Goal: Check status: Check status

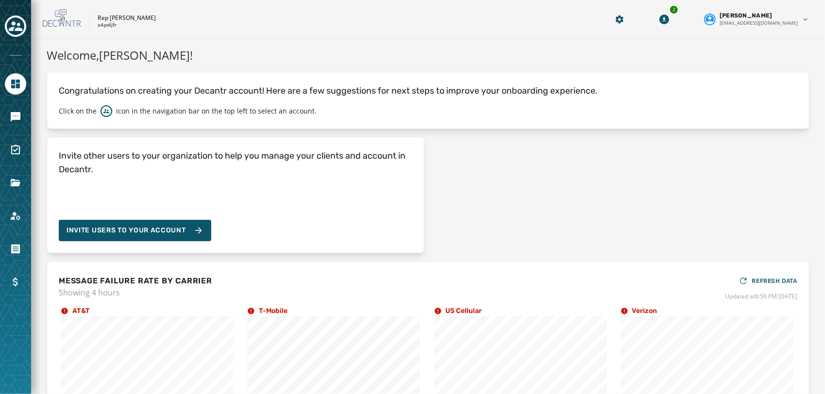
click at [6, 110] on div at bounding box center [15, 116] width 21 height 21
click at [11, 113] on icon "Navigate to Messaging" at bounding box center [16, 117] width 10 height 10
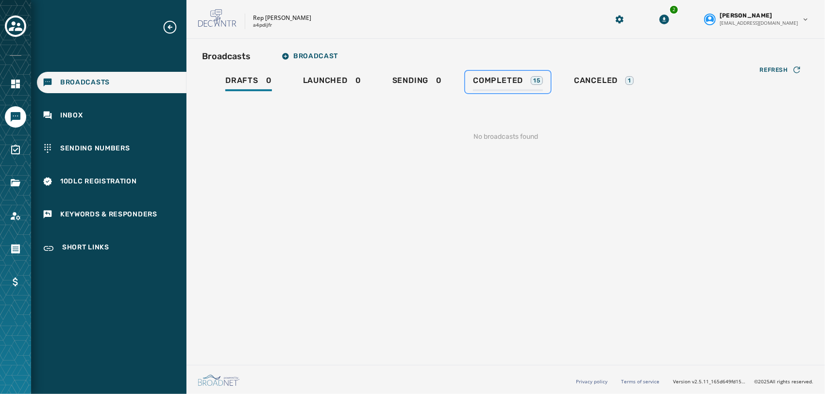
click at [529, 81] on div "Completed 15" at bounding box center [508, 84] width 70 height 16
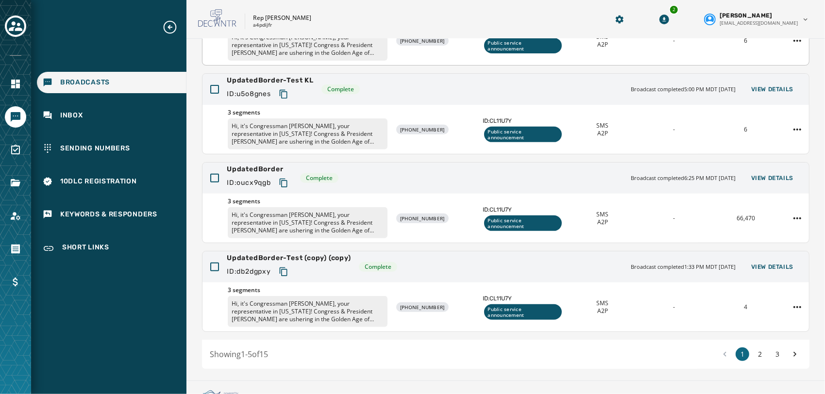
scroll to position [239, 0]
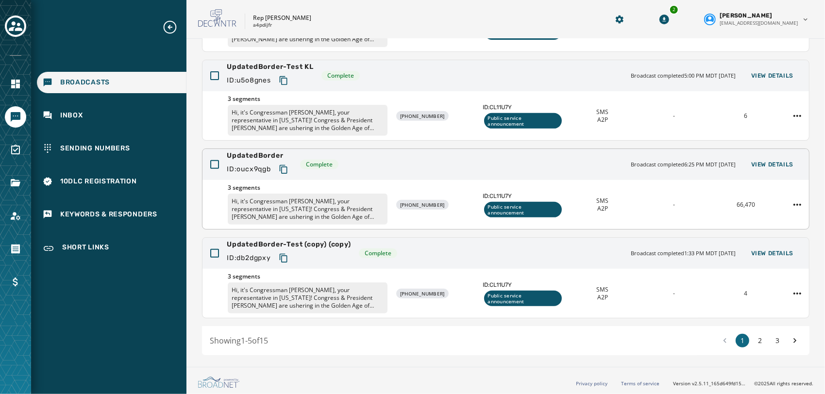
click at [268, 156] on span "UpdatedBorder" at bounding box center [260, 156] width 66 height 10
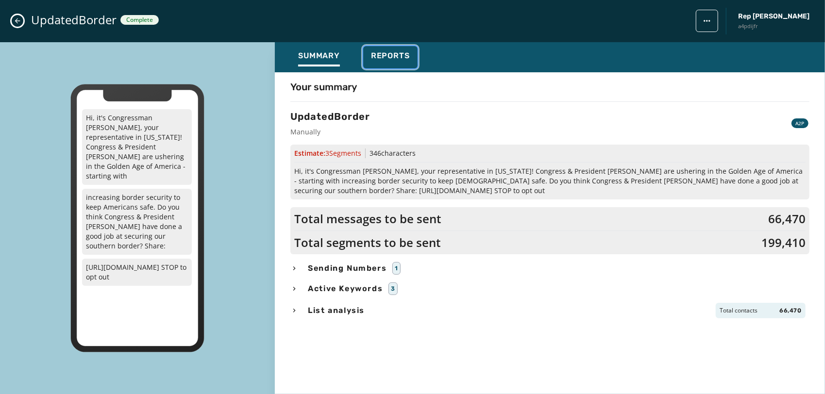
click at [396, 57] on span "Reports" at bounding box center [390, 56] width 39 height 10
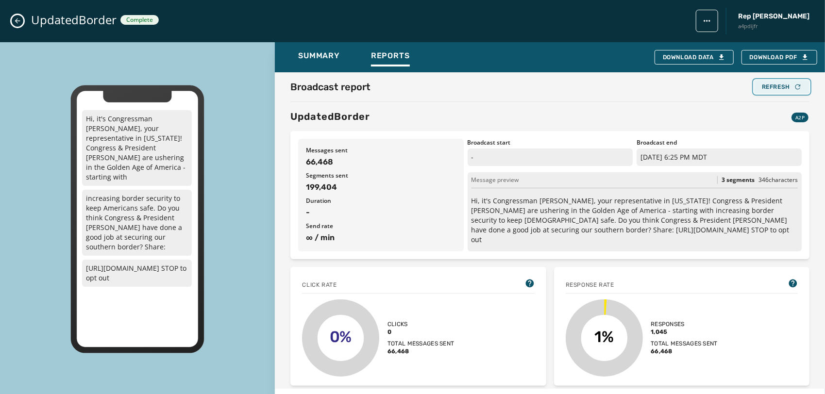
click at [778, 82] on button "Refresh" at bounding box center [781, 87] width 55 height 14
click at [327, 57] on span "Summary" at bounding box center [319, 56] width 42 height 10
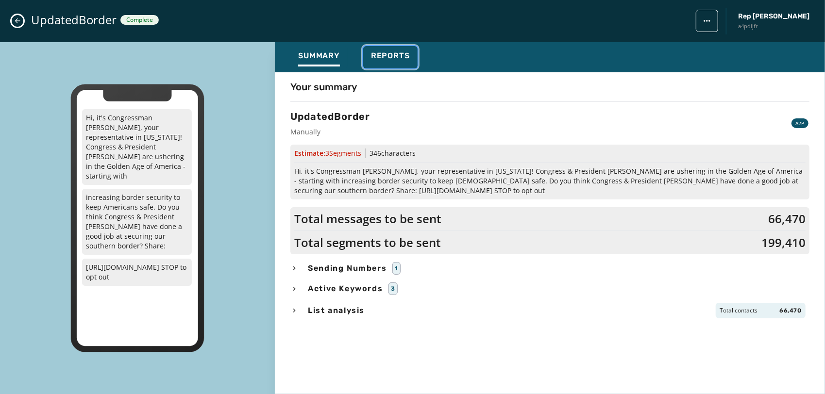
click at [382, 58] on span "Reports" at bounding box center [390, 56] width 39 height 10
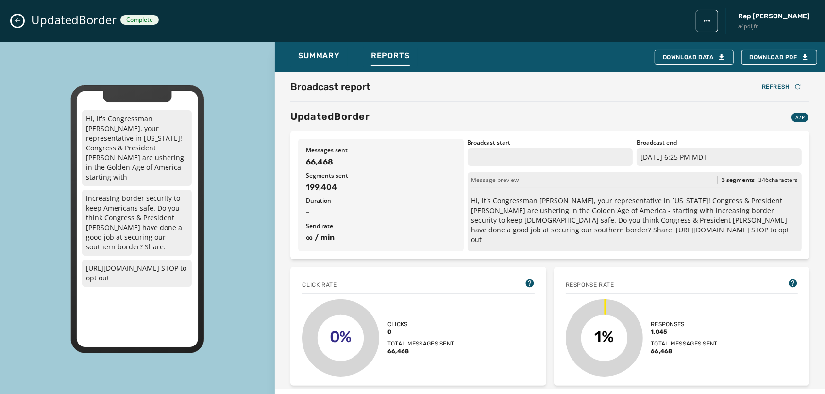
click at [17, 24] on icon "Close admin drawer" at bounding box center [18, 21] width 8 height 8
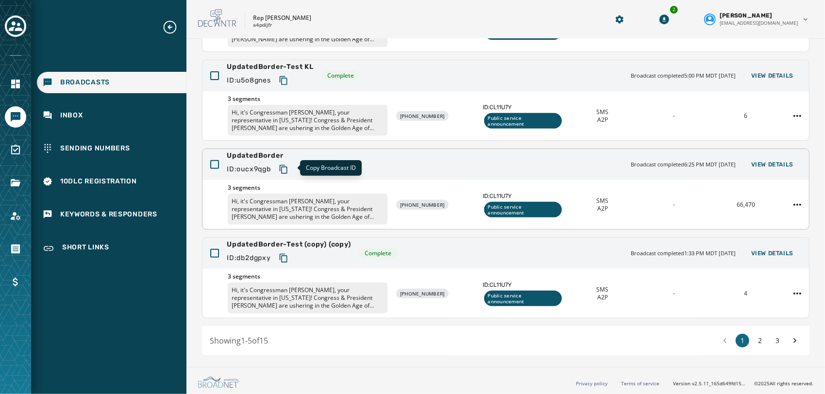
click at [282, 168] on icon "Copy text to clipboard" at bounding box center [283, 169] width 8 height 9
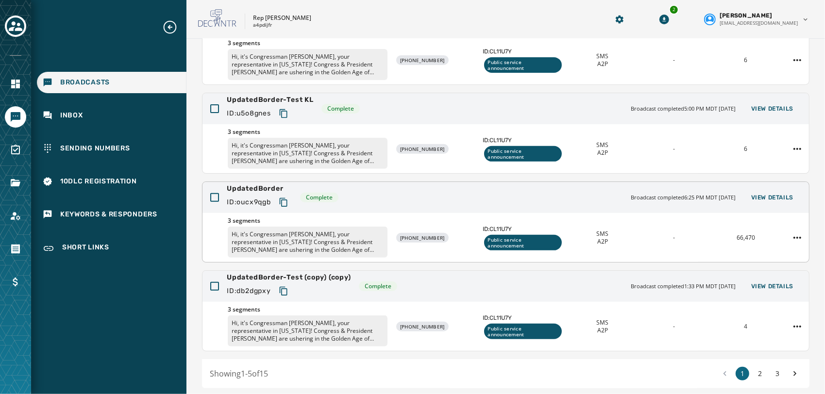
scroll to position [206, 0]
click at [380, 187] on div "UpdatedBorder ID: oucx9qgb Complete Broadcast completed 6:25 PM MDT [DATE] View…" at bounding box center [506, 197] width 607 height 31
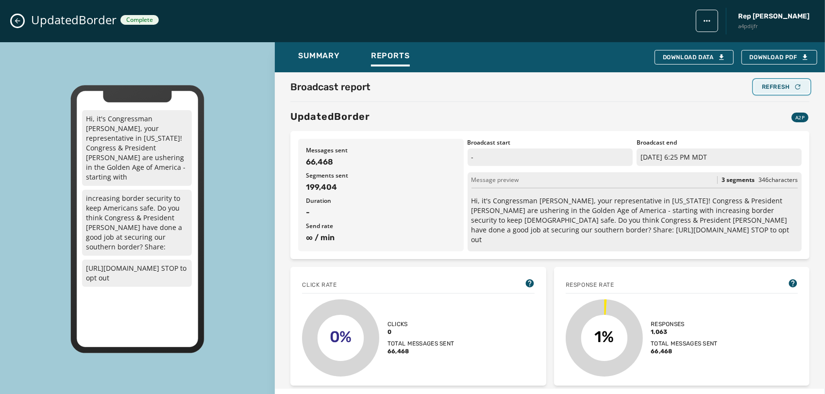
click at [774, 87] on div "Refresh" at bounding box center [782, 87] width 40 height 8
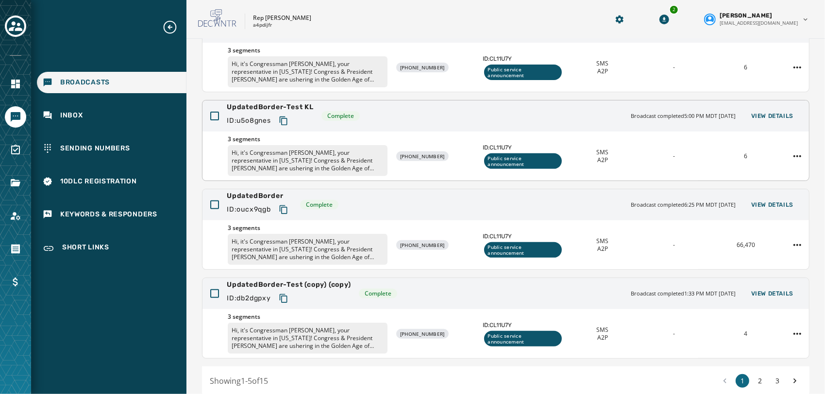
scroll to position [203, 0]
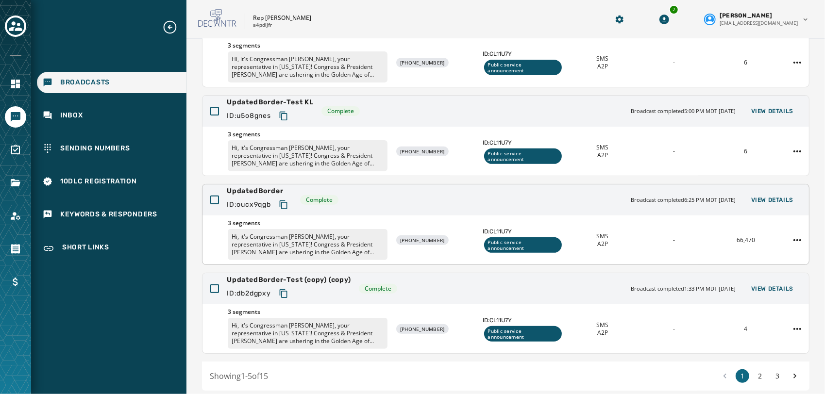
click at [397, 200] on div "UpdatedBorder ID: oucx9qgb Complete Broadcast completed 6:25 PM MDT [DATE] View…" at bounding box center [506, 200] width 607 height 31
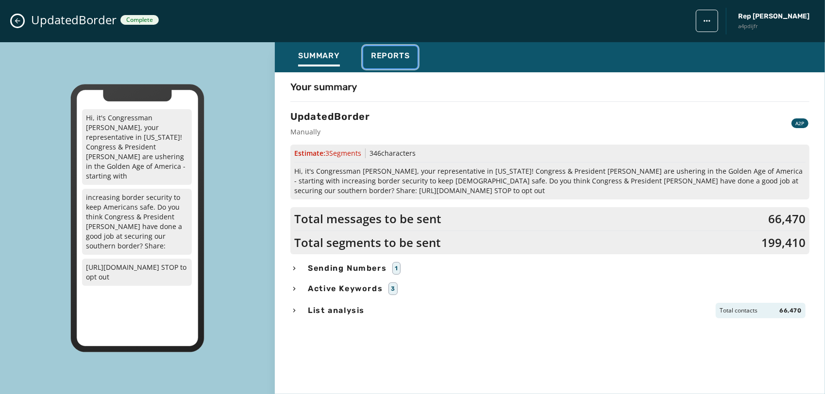
click at [401, 50] on button "Reports" at bounding box center [390, 57] width 54 height 22
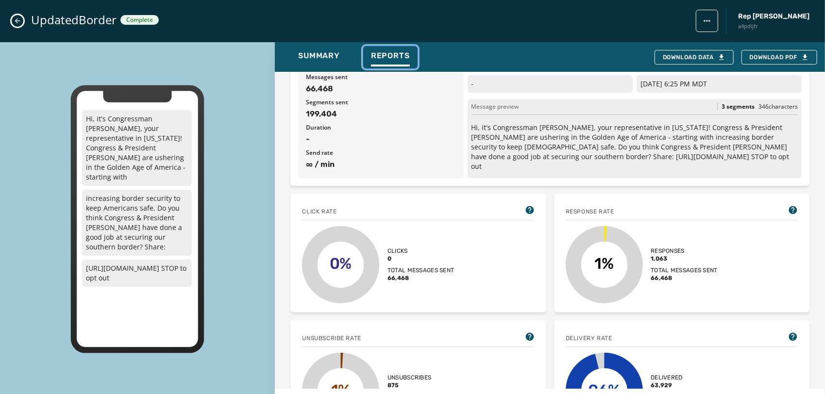
scroll to position [0, 0]
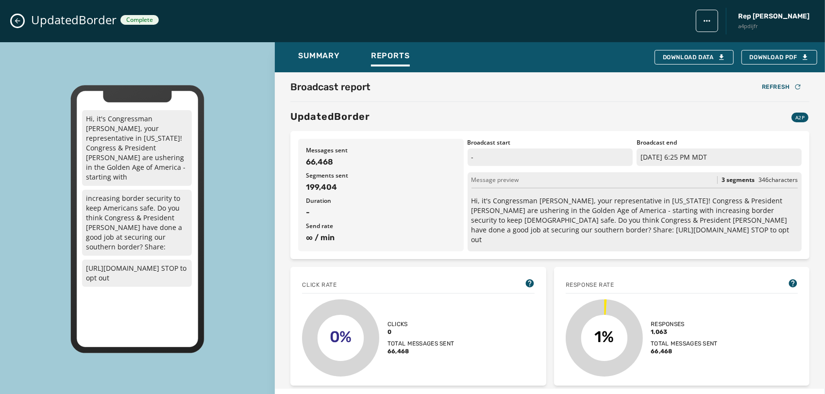
click at [15, 23] on icon "Close admin drawer" at bounding box center [18, 21] width 8 height 8
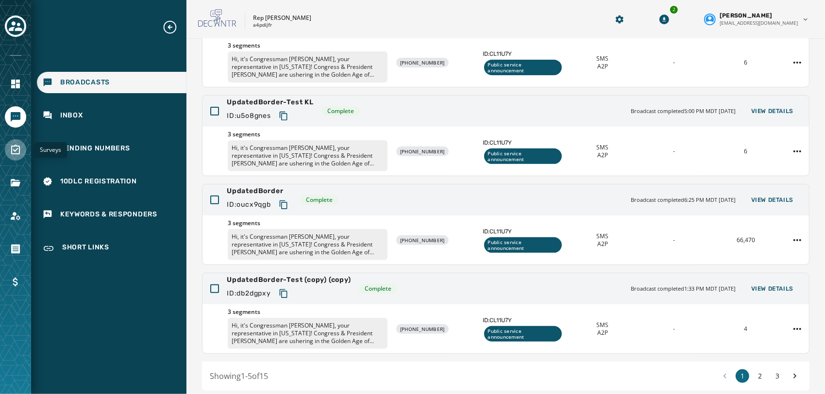
click at [17, 148] on icon "Navigate to Surveys" at bounding box center [15, 150] width 9 height 10
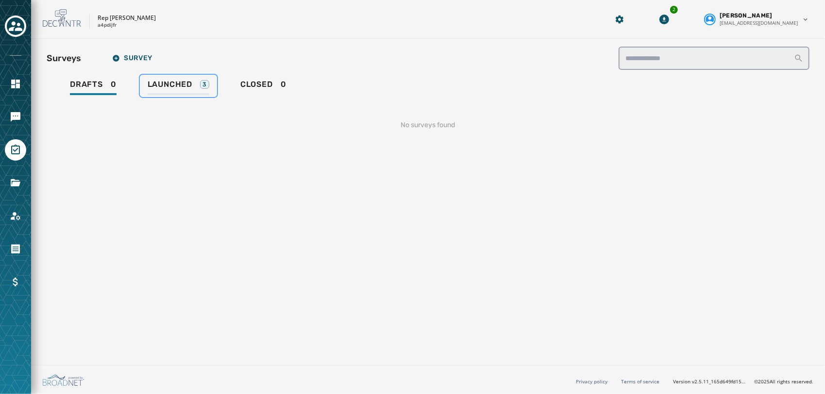
click at [167, 86] on span "Launched" at bounding box center [170, 85] width 45 height 10
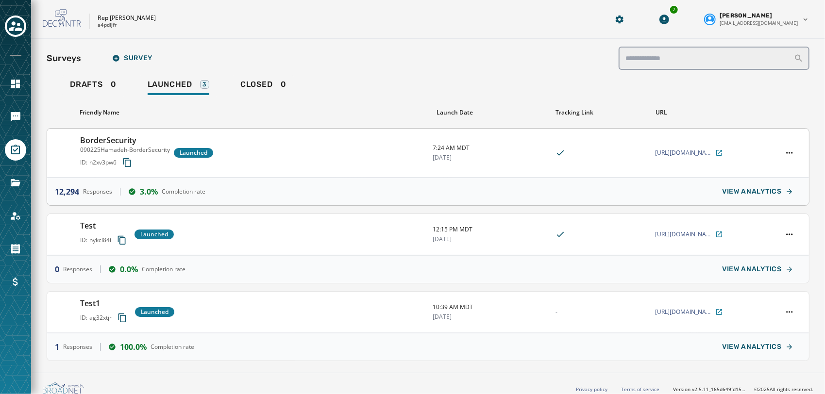
click at [279, 143] on div "BorderSecurity 090225Hamadeh-BorderSecurity ID: n2xv3pw6 Launched" at bounding box center [252, 153] width 345 height 37
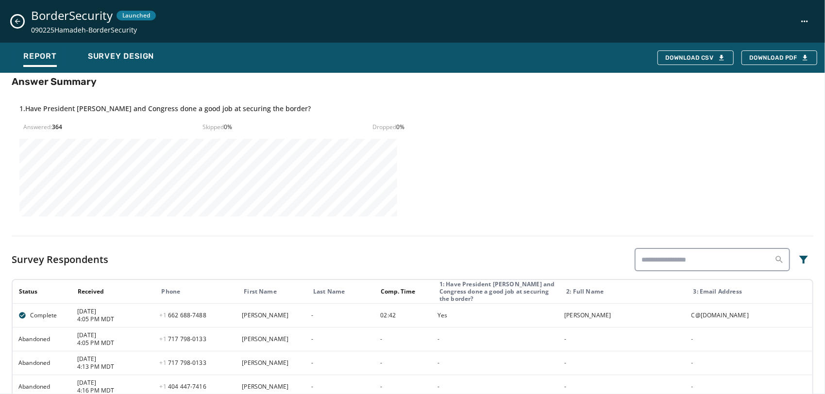
scroll to position [290, 0]
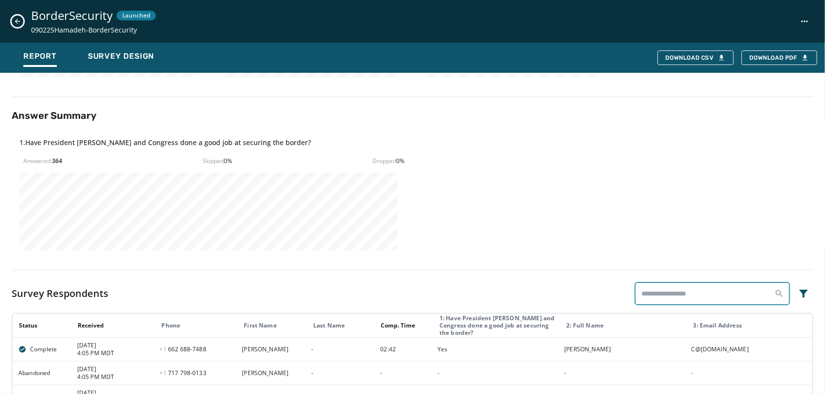
click at [704, 291] on input "search" at bounding box center [712, 293] width 155 height 23
click at [537, 285] on div "Survey Respondents" at bounding box center [413, 293] width 802 height 23
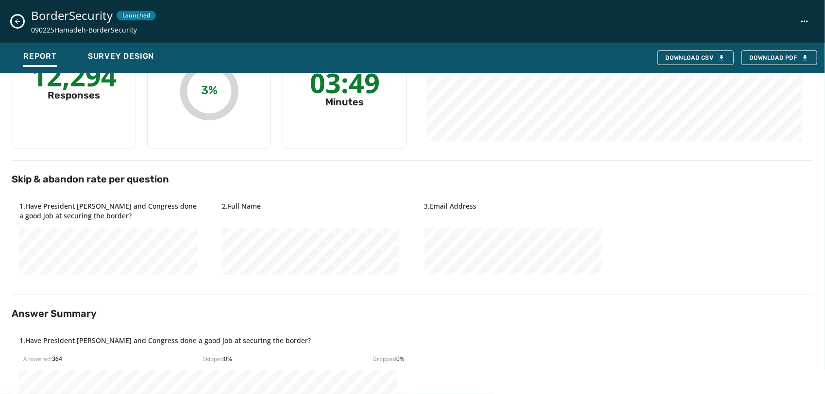
scroll to position [0, 0]
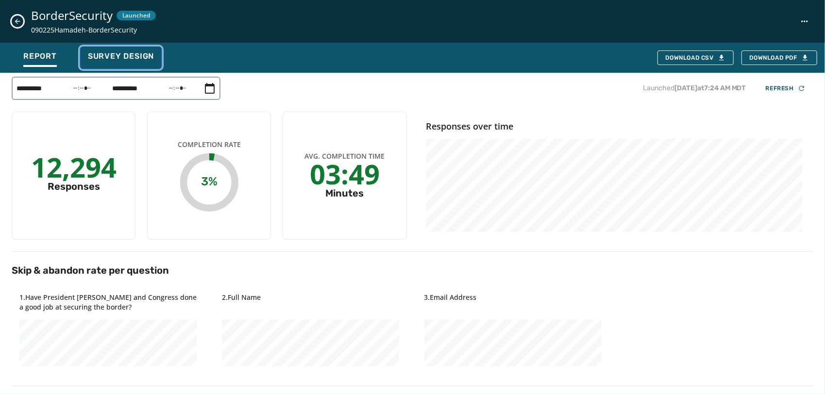
click at [141, 55] on span "Survey Design" at bounding box center [121, 56] width 66 height 10
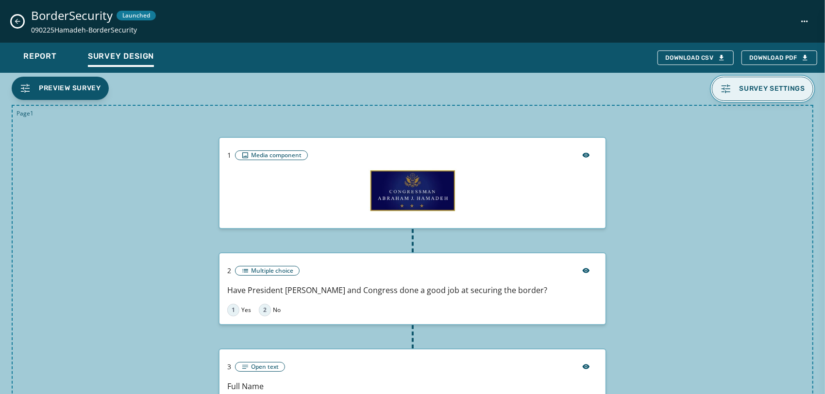
click at [740, 90] on span "Survey settings" at bounding box center [773, 89] width 66 height 8
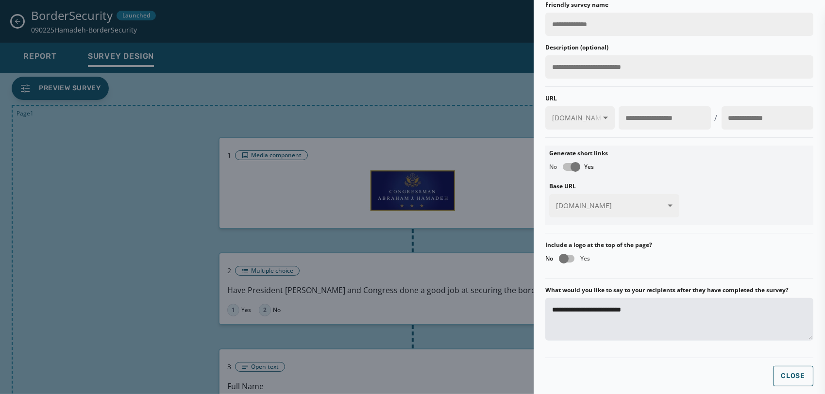
scroll to position [35, 0]
click at [463, 143] on div at bounding box center [412, 197] width 825 height 394
click at [344, 104] on div at bounding box center [412, 197] width 825 height 394
click at [13, 26] on div at bounding box center [412, 197] width 825 height 394
click at [466, 104] on div at bounding box center [412, 197] width 825 height 394
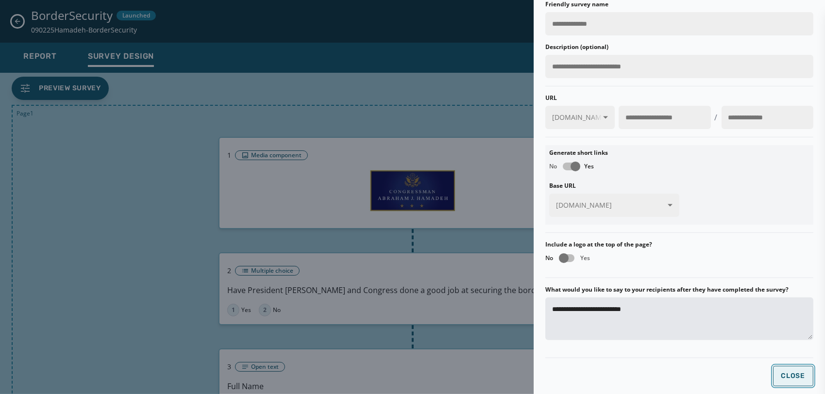
click at [787, 367] on button "Close" at bounding box center [793, 376] width 41 height 20
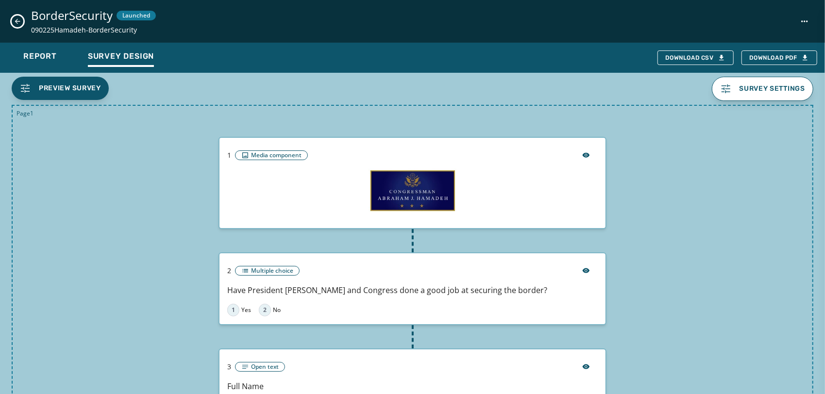
click at [23, 23] on div "BorderSecurity Launched 090225Hamadeh-BorderSecurity" at bounding box center [412, 21] width 825 height 43
click at [17, 20] on icon "Close survey details drawer" at bounding box center [17, 21] width 5 height 5
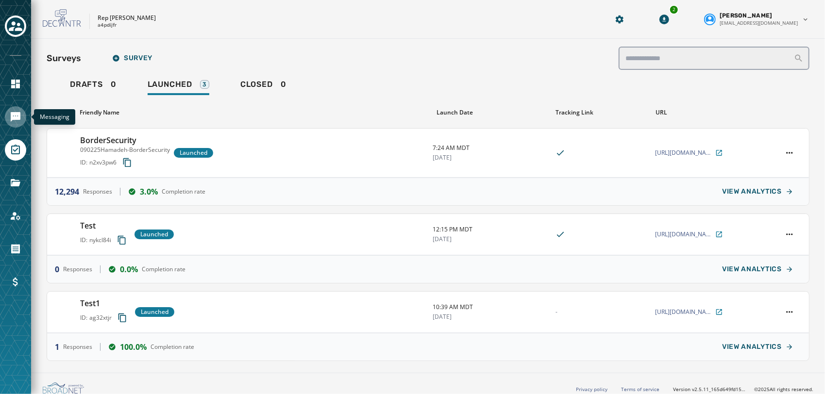
click at [14, 120] on icon "Navigate to Messaging" at bounding box center [16, 117] width 10 height 10
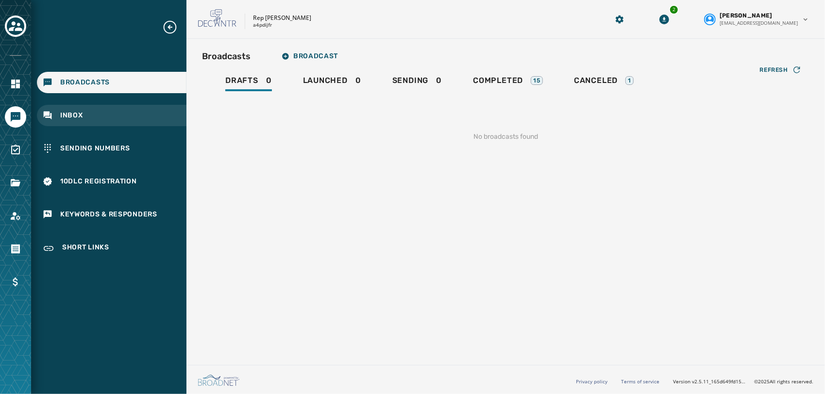
click at [125, 116] on div "Inbox" at bounding box center [112, 115] width 150 height 21
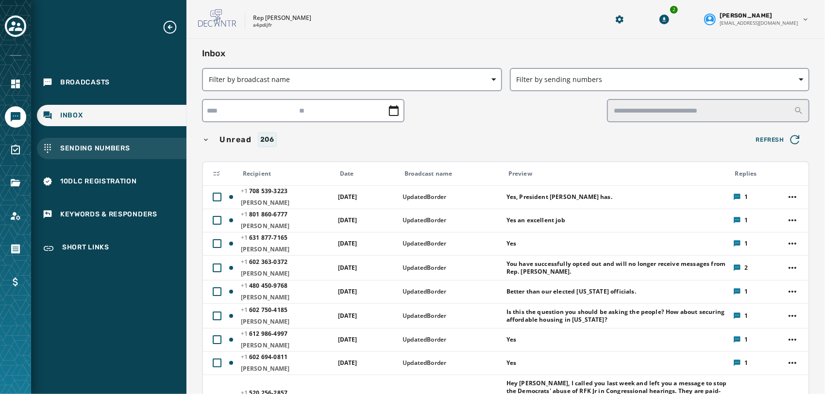
click at [136, 149] on div "Sending Numbers" at bounding box center [112, 148] width 150 height 21
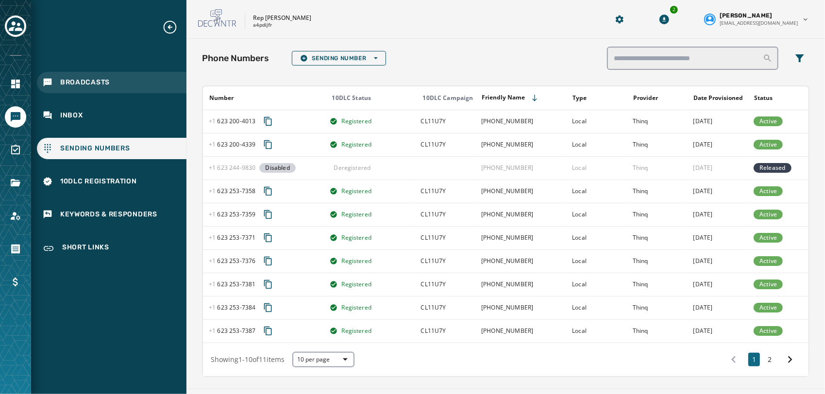
click at [136, 86] on div "Broadcasts" at bounding box center [112, 82] width 150 height 21
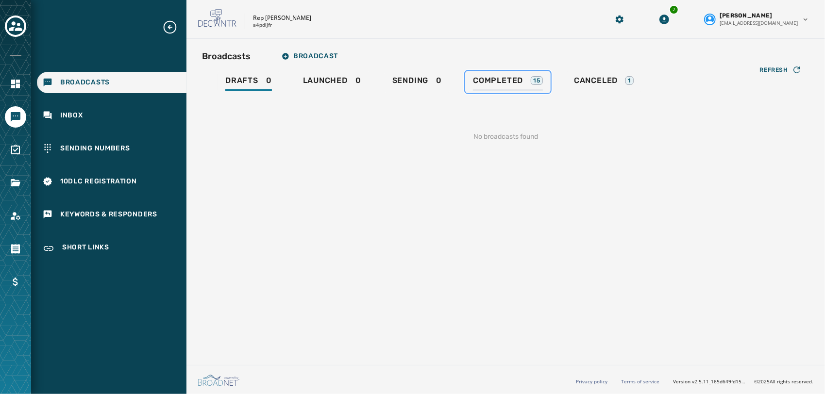
click at [483, 91] on link "Completed 15" at bounding box center [508, 82] width 86 height 22
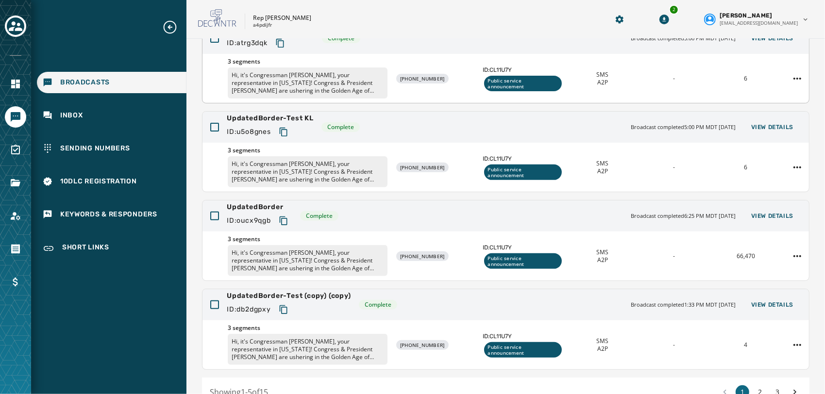
scroll to position [239, 0]
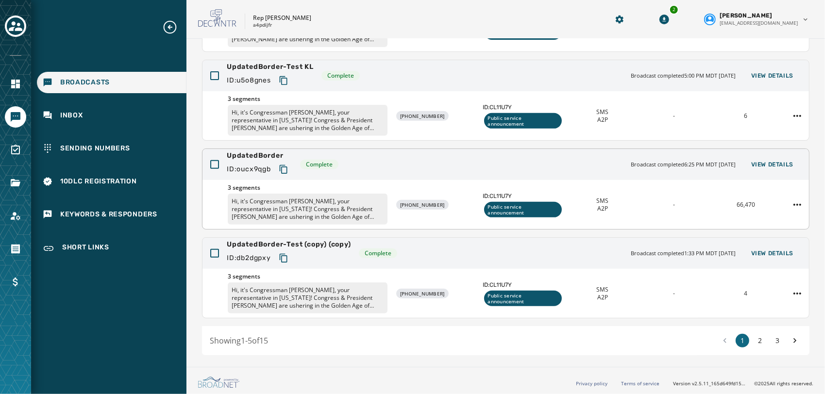
click at [286, 166] on icon "Copy text to clipboard" at bounding box center [284, 170] width 10 height 10
click at [752, 153] on div "UpdatedBorder ID: oucx9qgb Complete Broadcast completed 6:25 PM MDT [DATE] View…" at bounding box center [506, 164] width 607 height 31
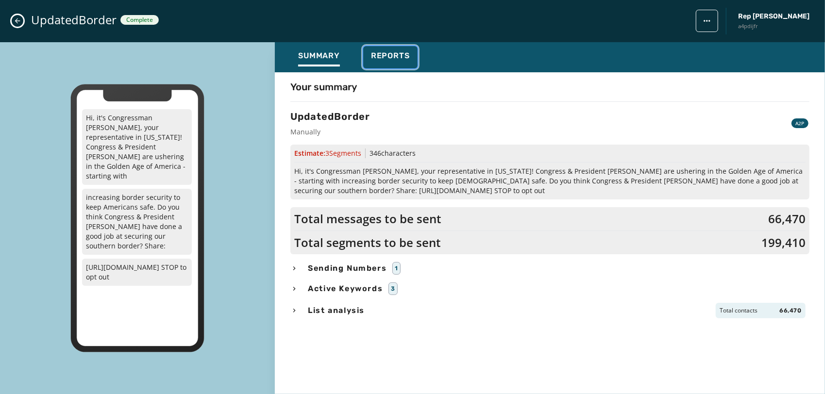
click at [398, 60] on span "Reports" at bounding box center [390, 56] width 39 height 10
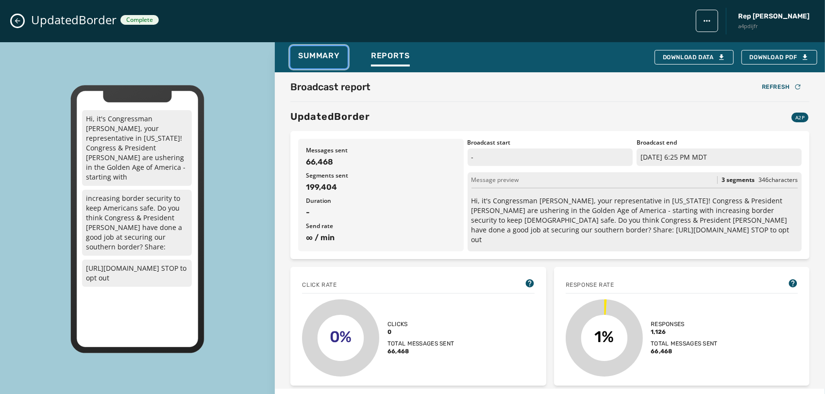
click at [320, 59] on span "Summary" at bounding box center [319, 56] width 42 height 10
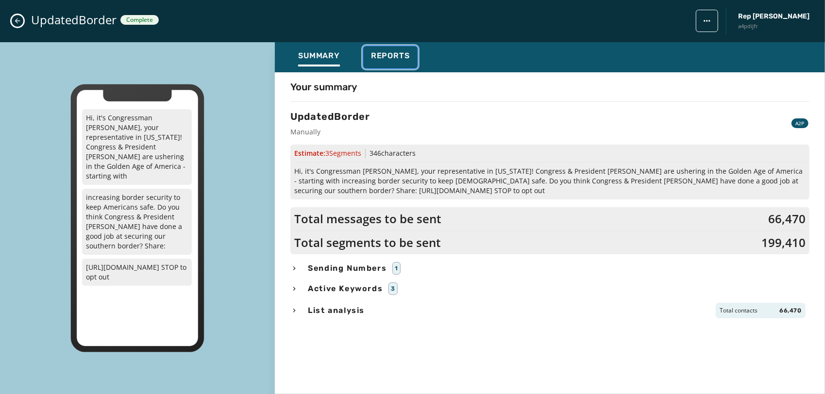
click at [387, 53] on span "Reports" at bounding box center [390, 56] width 39 height 10
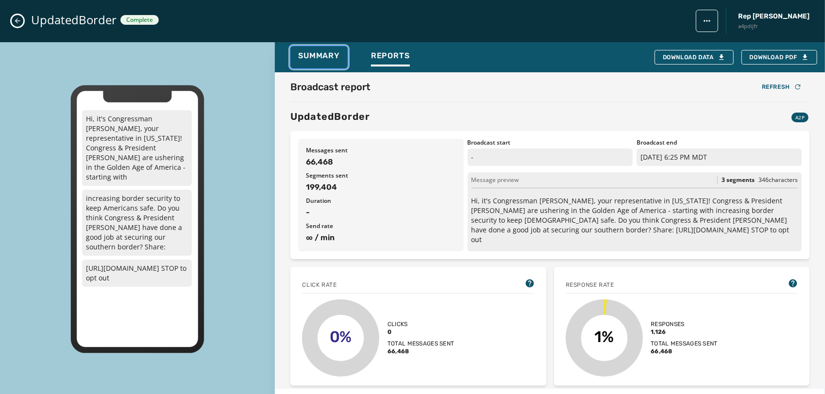
click at [330, 63] on div "Summary" at bounding box center [319, 59] width 42 height 16
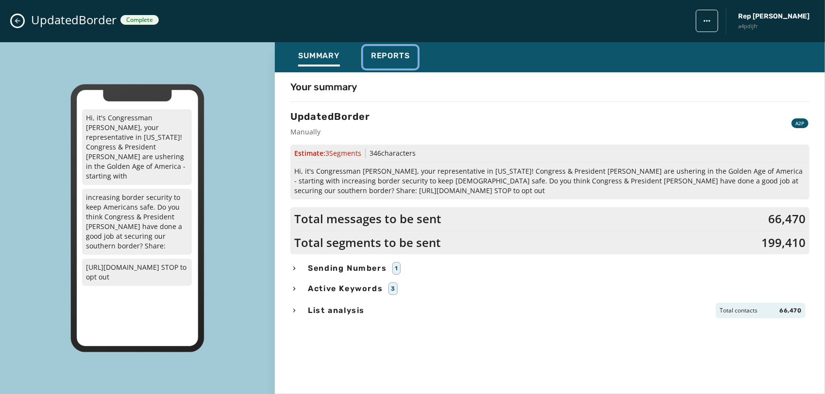
click at [396, 57] on span "Reports" at bounding box center [390, 56] width 39 height 10
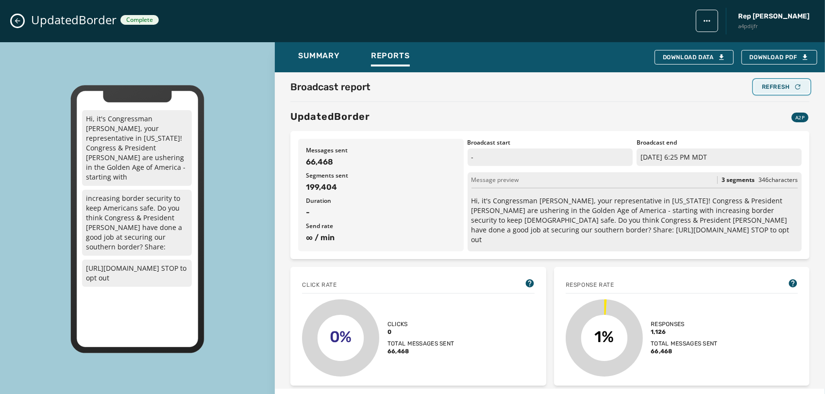
click at [782, 84] on div "Refresh" at bounding box center [782, 87] width 40 height 8
click at [319, 60] on div "Summary" at bounding box center [319, 59] width 42 height 16
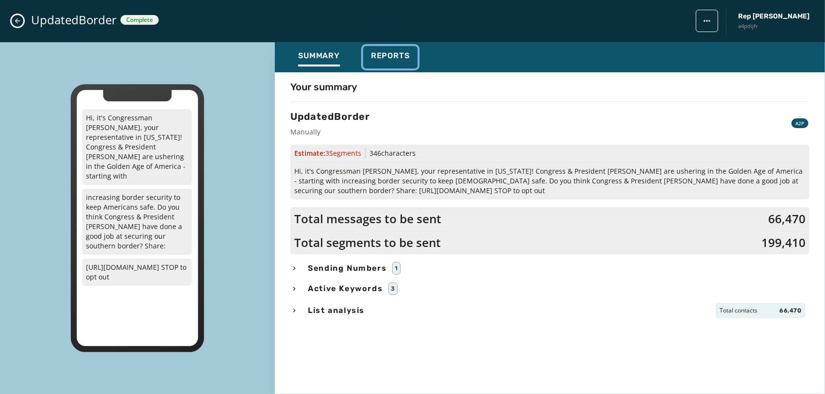
click at [394, 56] on span "Reports" at bounding box center [390, 56] width 39 height 10
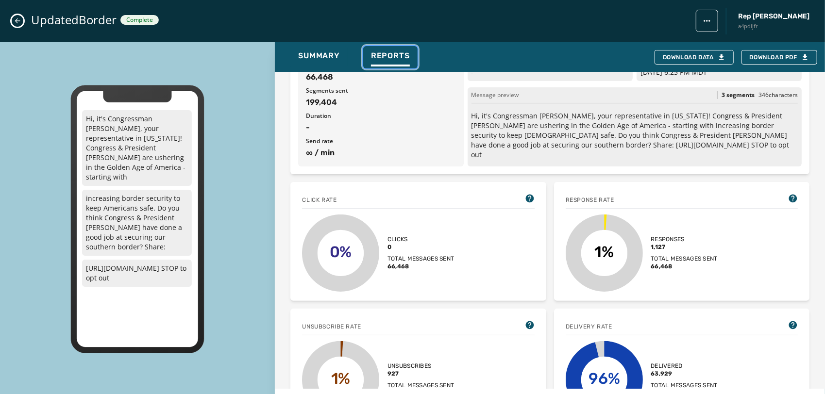
scroll to position [0, 0]
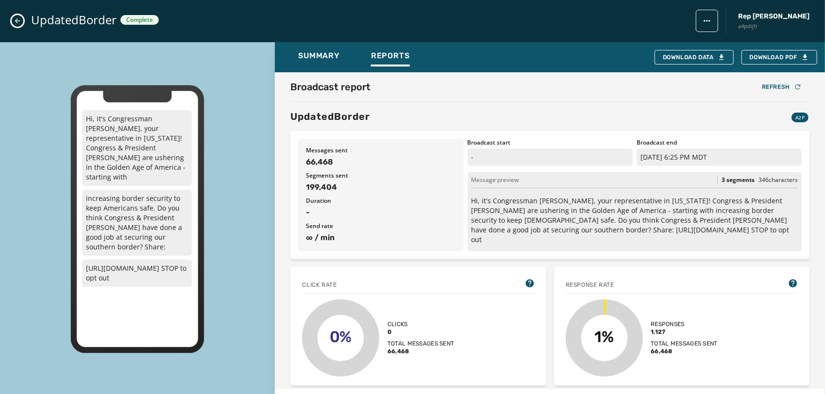
click at [20, 19] on icon "Close admin drawer" at bounding box center [18, 21] width 8 height 8
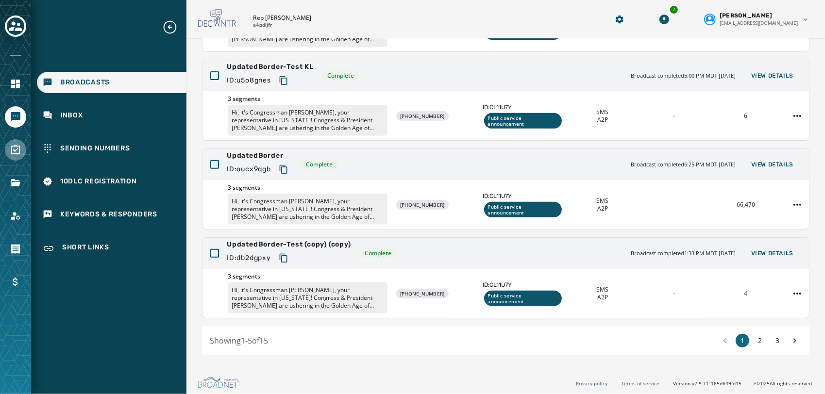
click at [17, 160] on link "Navigate to Surveys" at bounding box center [15, 149] width 21 height 21
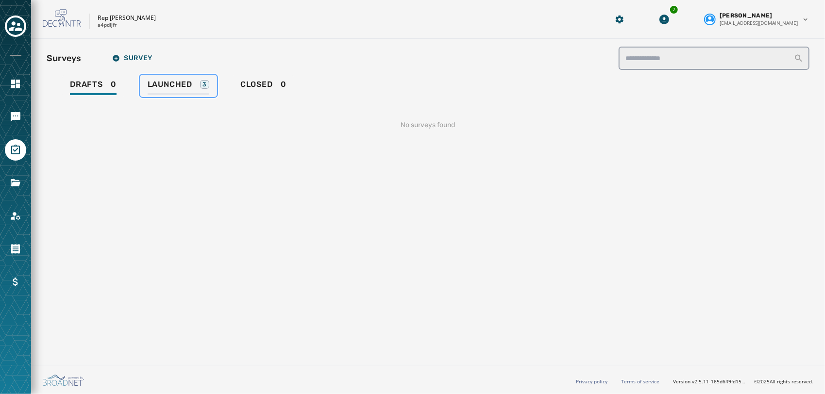
click at [184, 79] on link "Launched 3" at bounding box center [178, 86] width 77 height 22
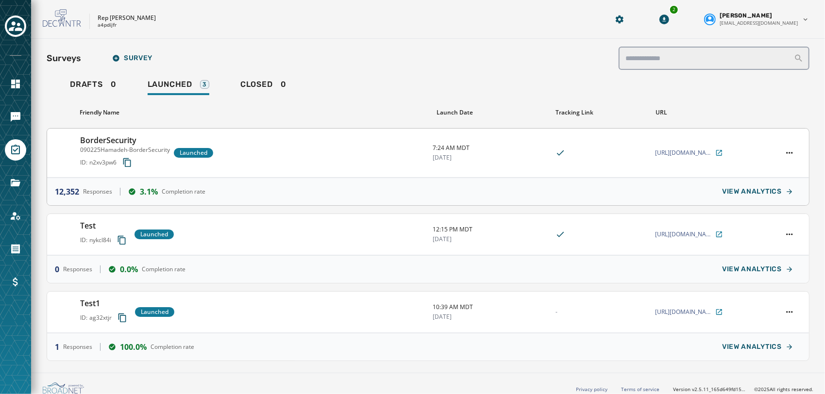
click at [124, 160] on icon "Copy survey ID to clipboard" at bounding box center [127, 162] width 8 height 9
